Goal: Task Accomplishment & Management: Manage account settings

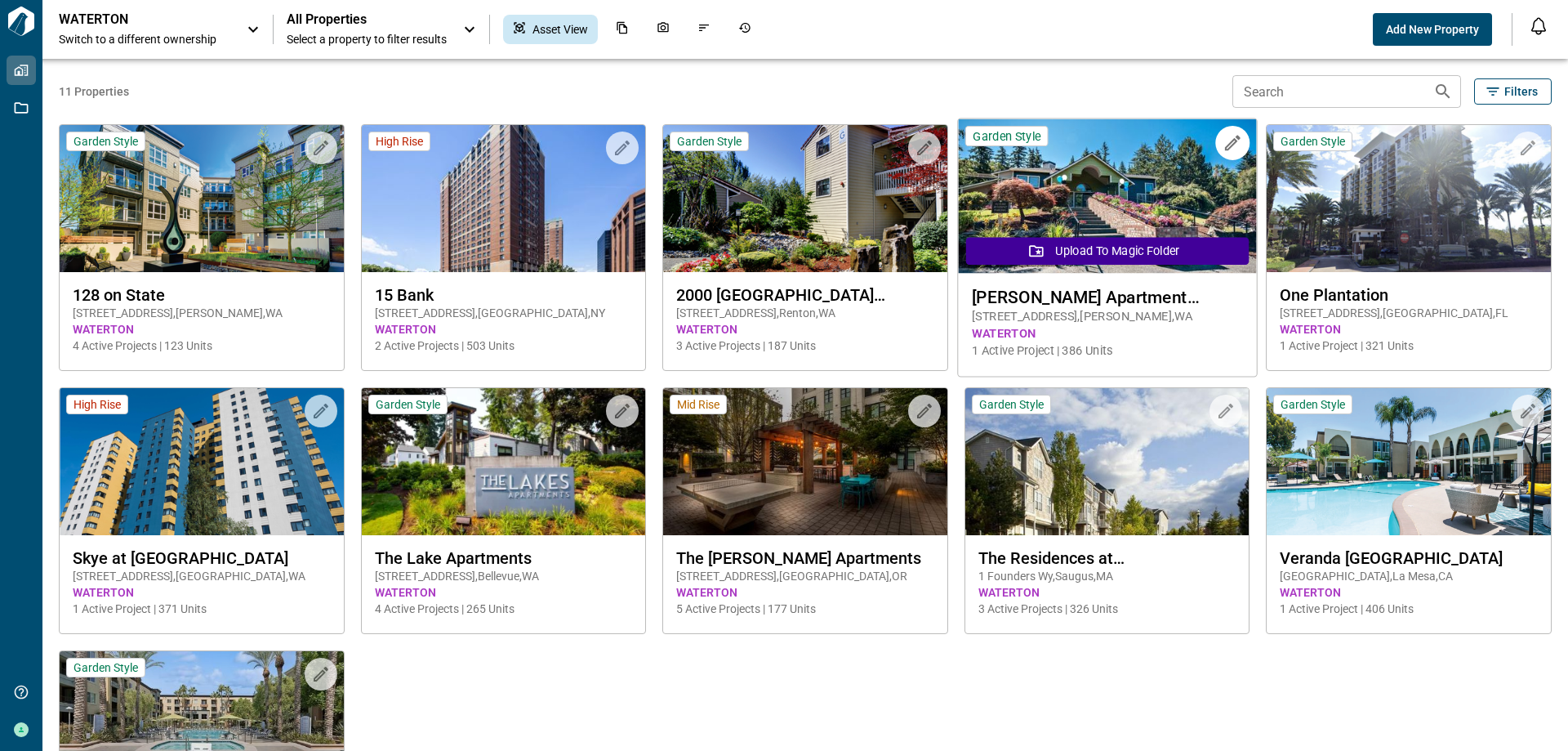
click at [1031, 325] on span "WATERTON" at bounding box center [1106, 333] width 270 height 17
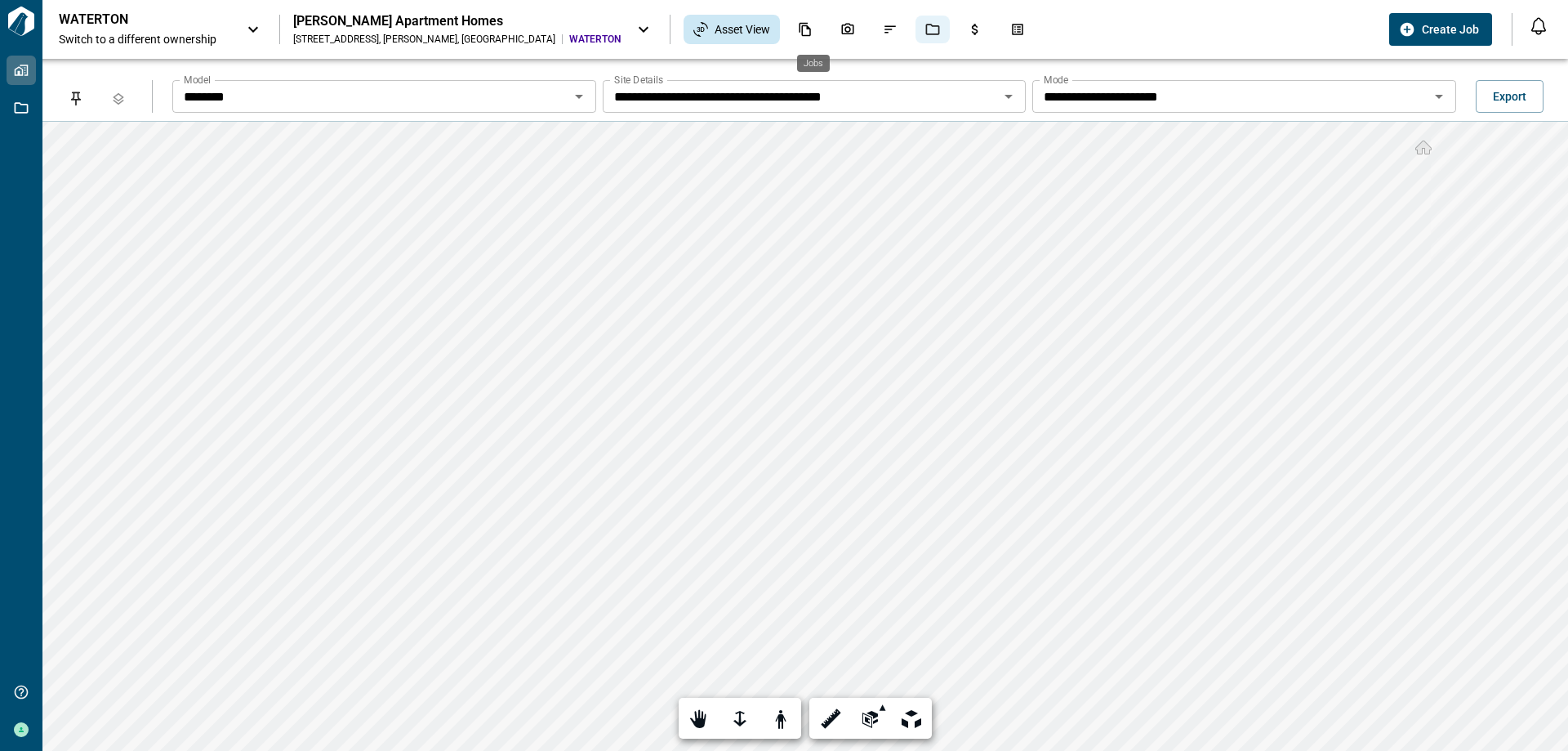
click at [926, 34] on icon "Jobs" at bounding box center [932, 30] width 14 height 12
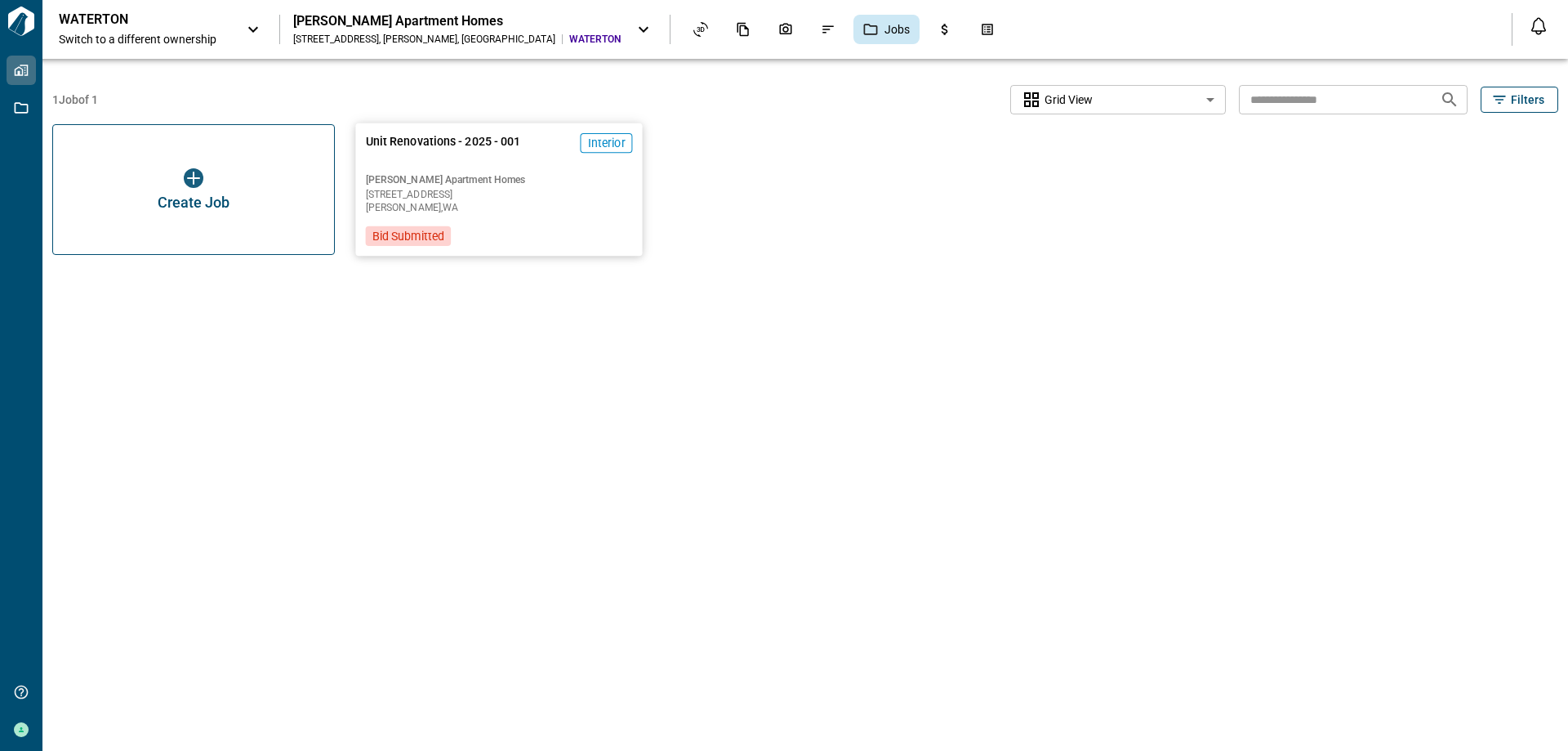
click at [571, 178] on span "[PERSON_NAME] Apartment Homes" at bounding box center [499, 179] width 267 height 13
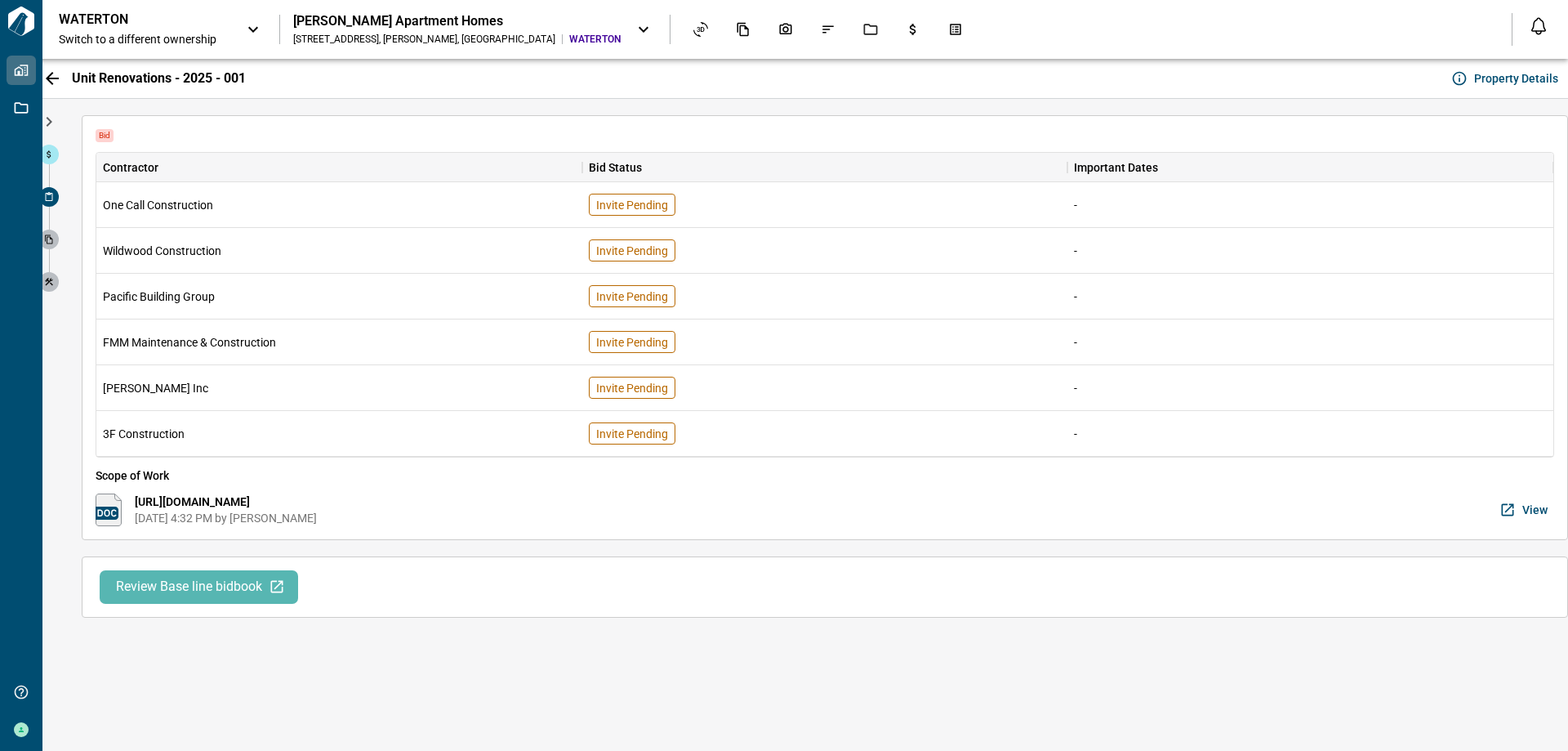
click at [142, 585] on span "Review Base line bidbook" at bounding box center [188, 586] width 146 height 17
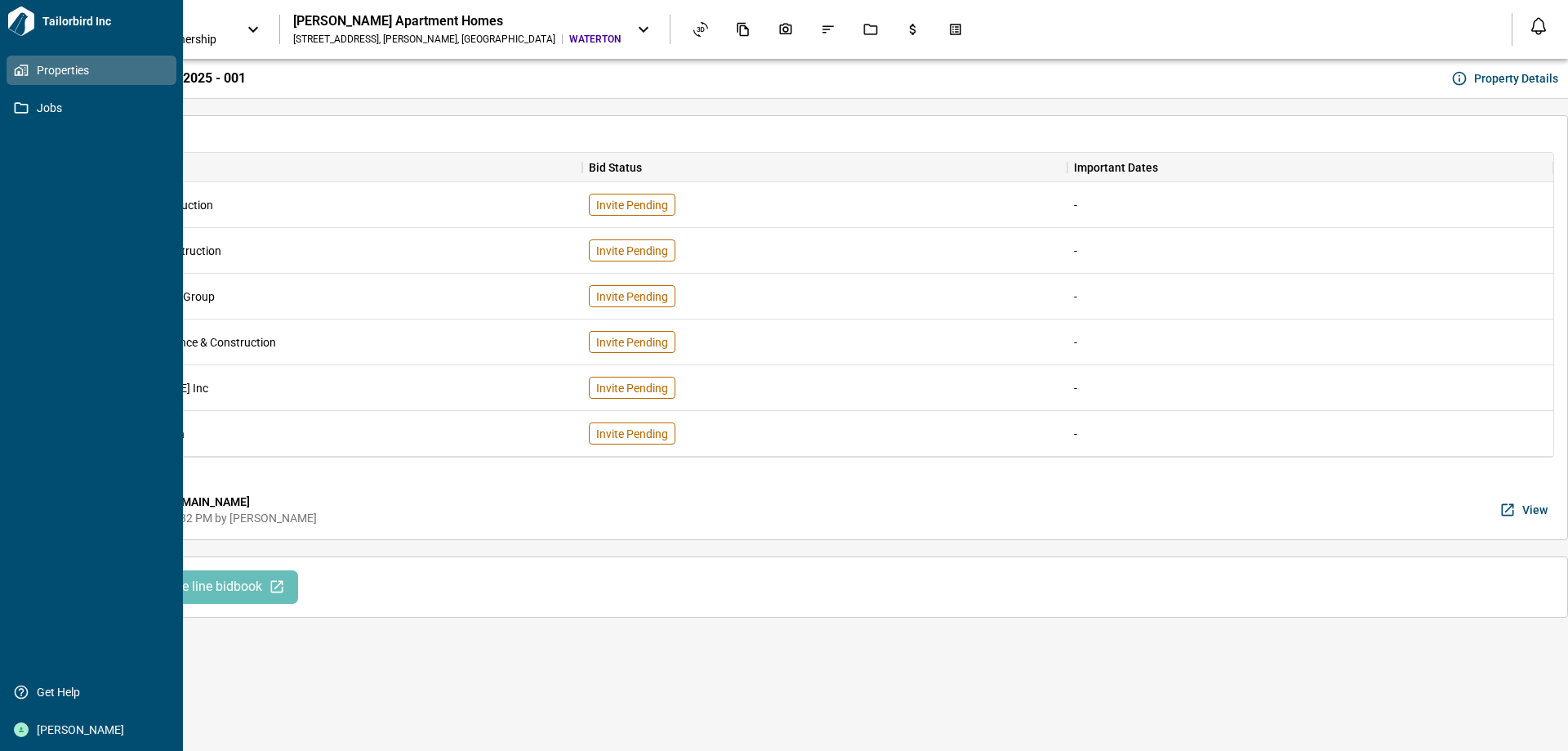
click at [27, 26] on icon at bounding box center [21, 22] width 26 height 30
click at [41, 731] on span "[PERSON_NAME]" at bounding box center [95, 729] width 132 height 17
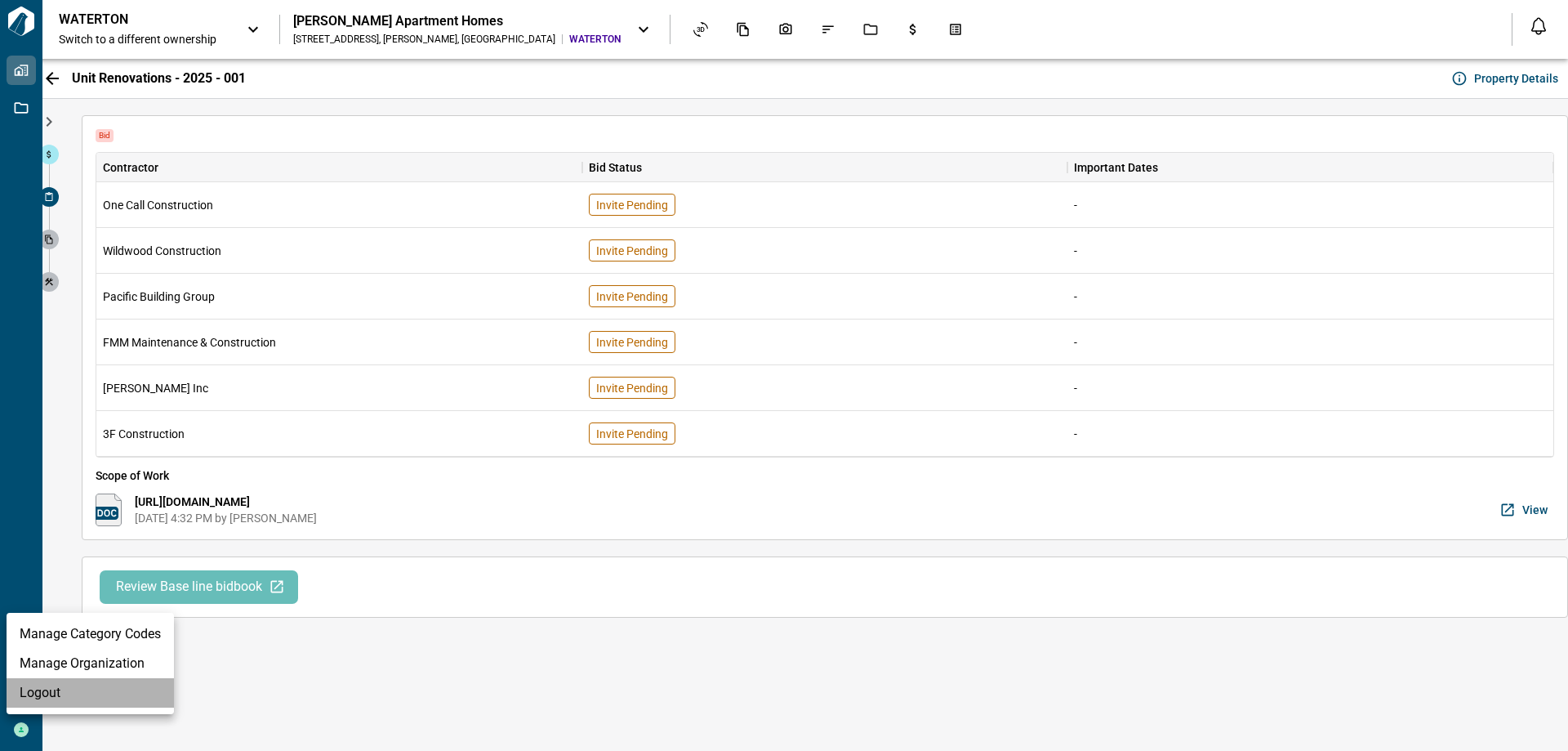
click at [63, 696] on li "Logout" at bounding box center [90, 693] width 167 height 30
